Goal: Task Accomplishment & Management: Manage account settings

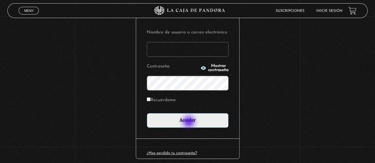
scroll to position [89, 0]
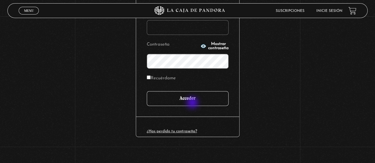
type input "adrisol"
click at [191, 100] on input "Acceder" at bounding box center [188, 98] width 82 height 15
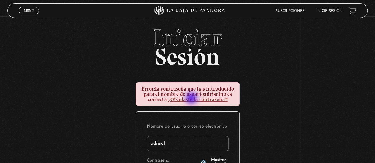
click at [192, 99] on link "¿Olvidaste la contraseña?" at bounding box center [198, 99] width 60 height 7
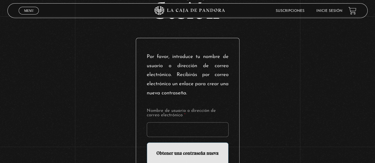
scroll to position [89, 0]
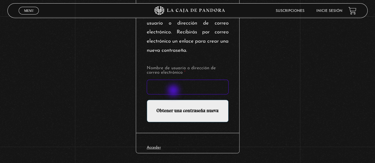
click at [172, 87] on input "Nombre de usuario o dirección de correo electrónico *" at bounding box center [188, 87] width 82 height 15
type input "adrisol"
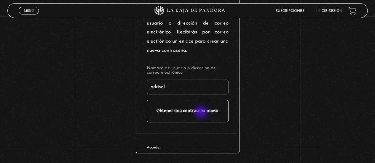
click at [201, 113] on input "Obtener una contraseña nueva" at bounding box center [188, 111] width 82 height 23
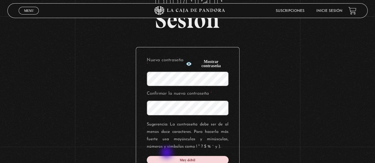
scroll to position [89, 0]
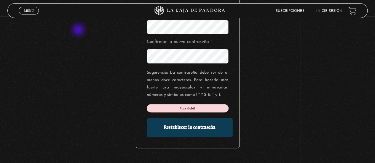
click at [79, 31] on div "Iniciar Sesión Nueva contraseña * Mostrar contraseña Confirmar la nueva contras…" at bounding box center [187, 56] width 375 height 238
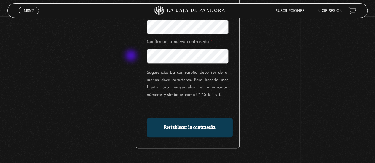
click at [108, 56] on div "Iniciar Sesión Nueva contraseña * Mostrar contraseña Confirmar la nueva contras…" at bounding box center [187, 56] width 375 height 238
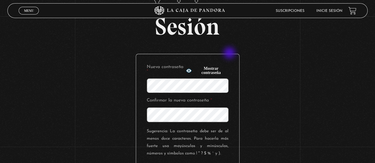
scroll to position [30, 0]
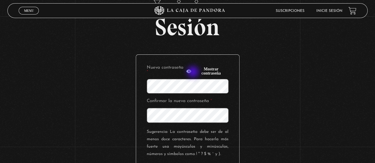
click at [192, 73] on icon "button" at bounding box center [189, 71] width 6 height 6
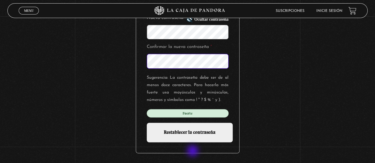
scroll to position [89, 0]
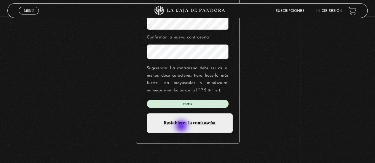
click at [182, 125] on input "Restablecer la contraseña" at bounding box center [190, 123] width 86 height 20
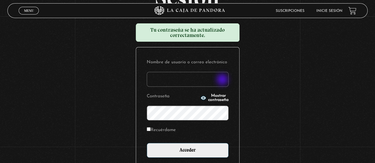
scroll to position [59, 0]
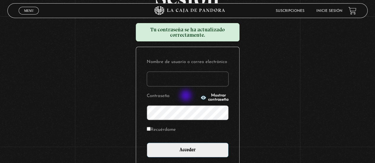
type input "adrisol"
click at [203, 97] on circle "button" at bounding box center [203, 97] width 1 height 1
click at [153, 132] on label "Recuérdame" at bounding box center [161, 130] width 29 height 9
click at [151, 131] on input "Recuérdame" at bounding box center [149, 129] width 4 height 4
checkbox input "true"
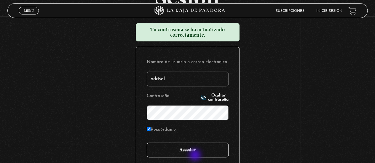
click at [196, 156] on input "Acceder" at bounding box center [188, 150] width 82 height 15
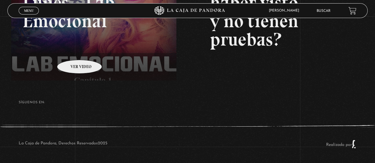
scroll to position [80, 0]
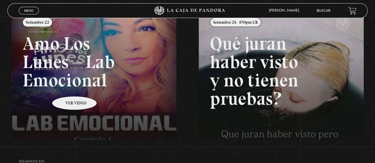
click at [67, 87] on link at bounding box center [198, 90] width 375 height 163
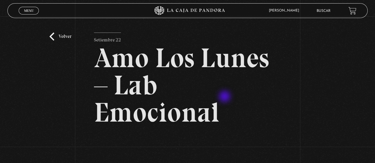
scroll to position [119, 0]
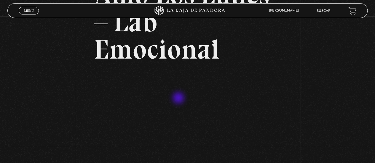
scroll to position [148, 0]
